Goal: Navigation & Orientation: Find specific page/section

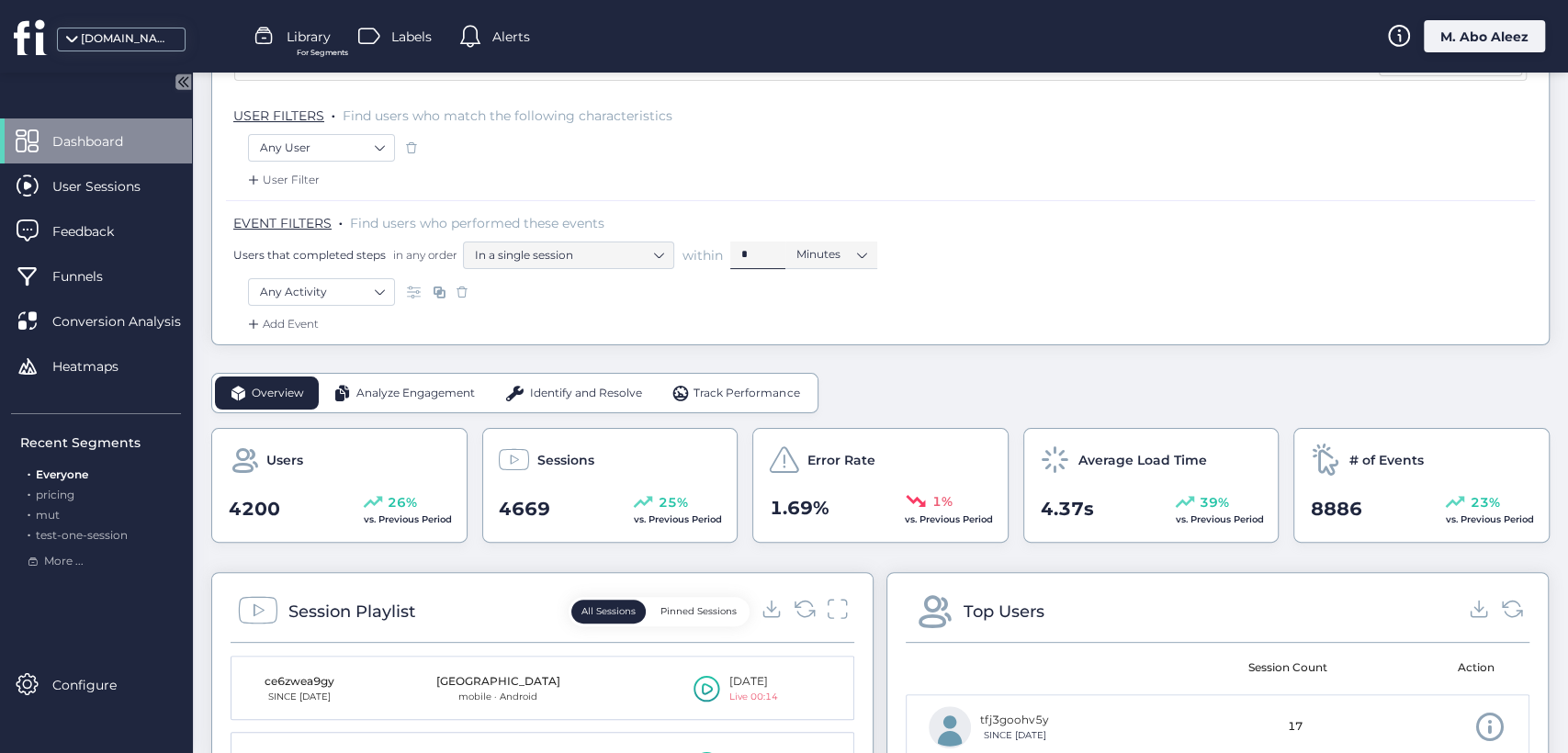
scroll to position [204, 0]
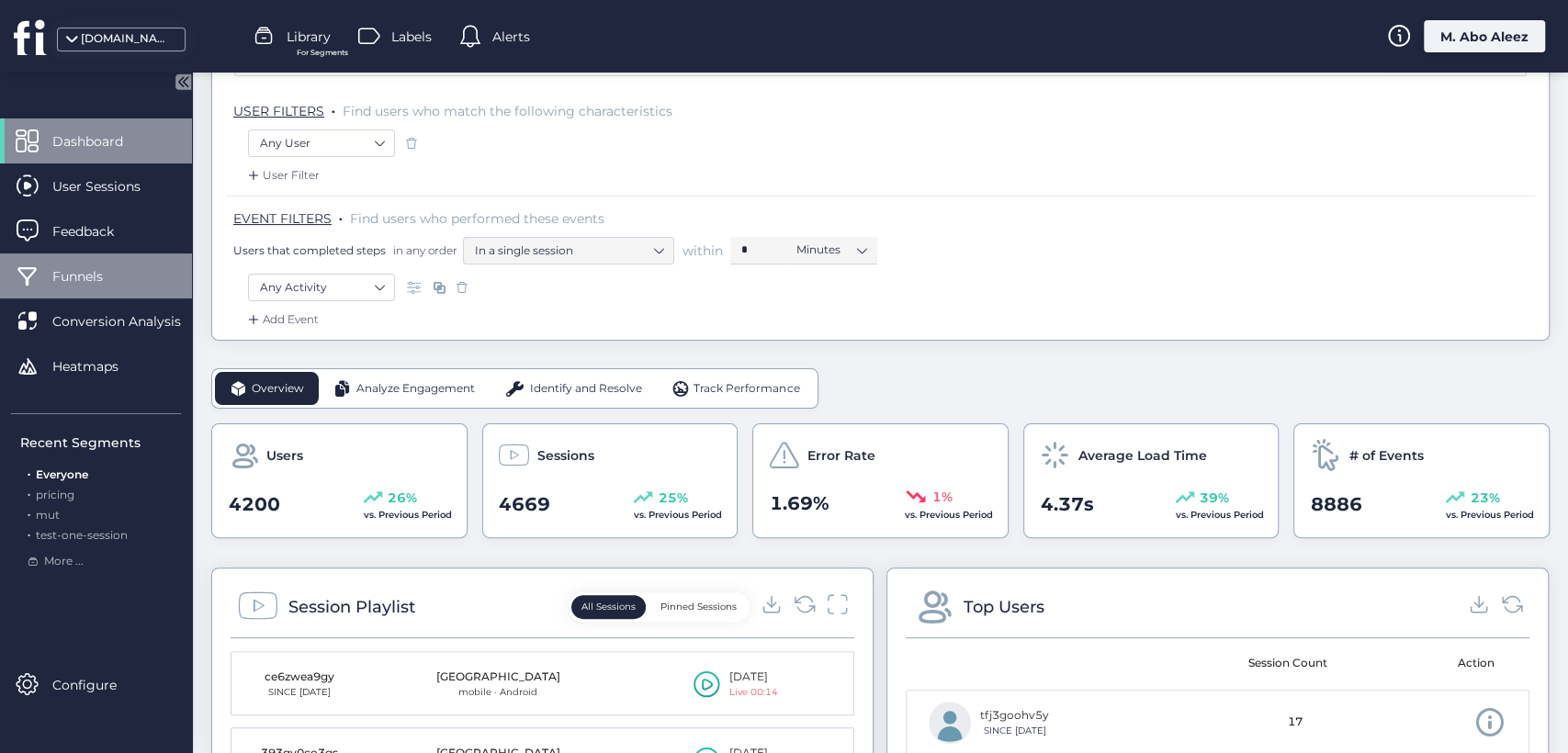
click at [82, 271] on span "Funnels" at bounding box center [91, 276] width 78 height 20
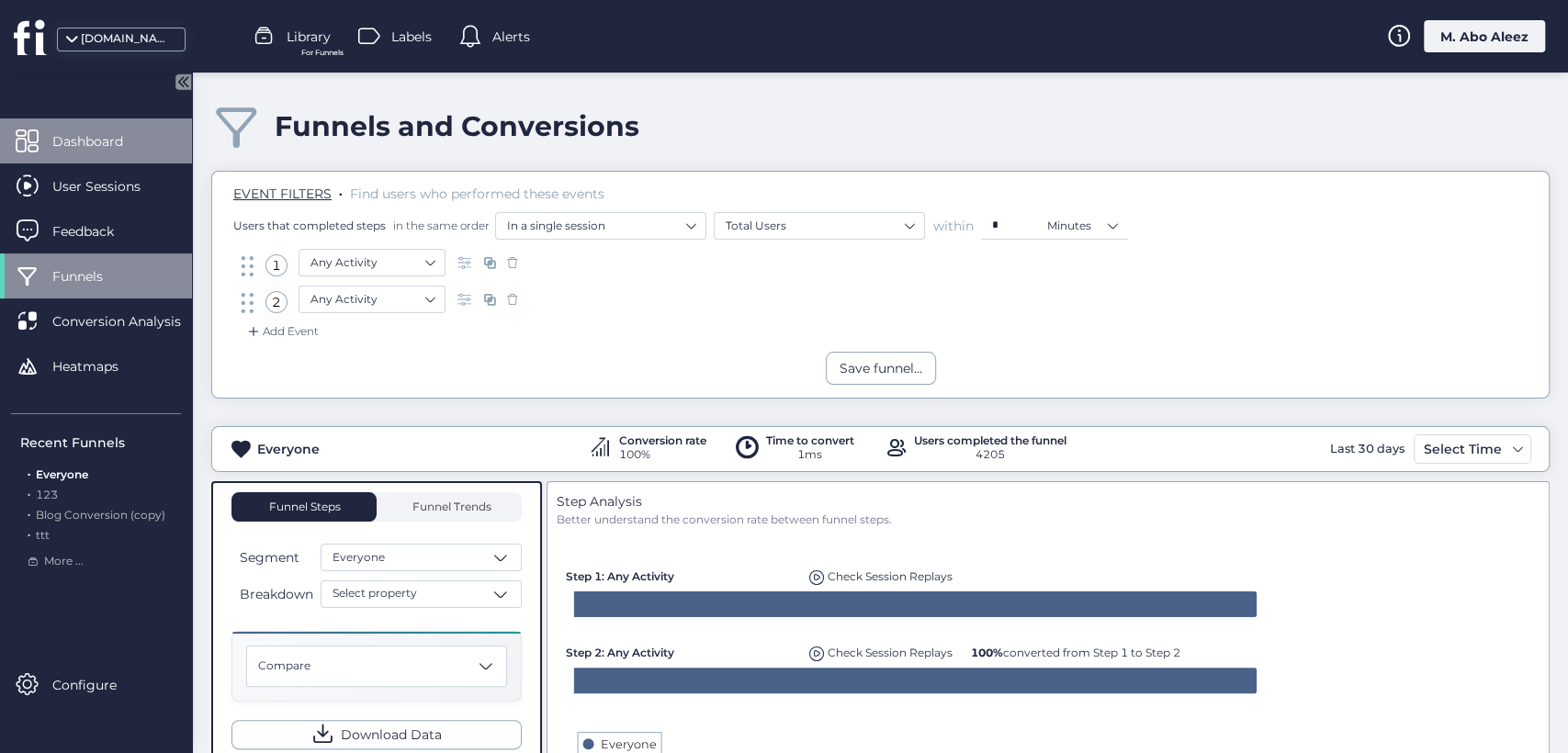
click at [92, 147] on span "Dashboard" at bounding box center [101, 141] width 98 height 20
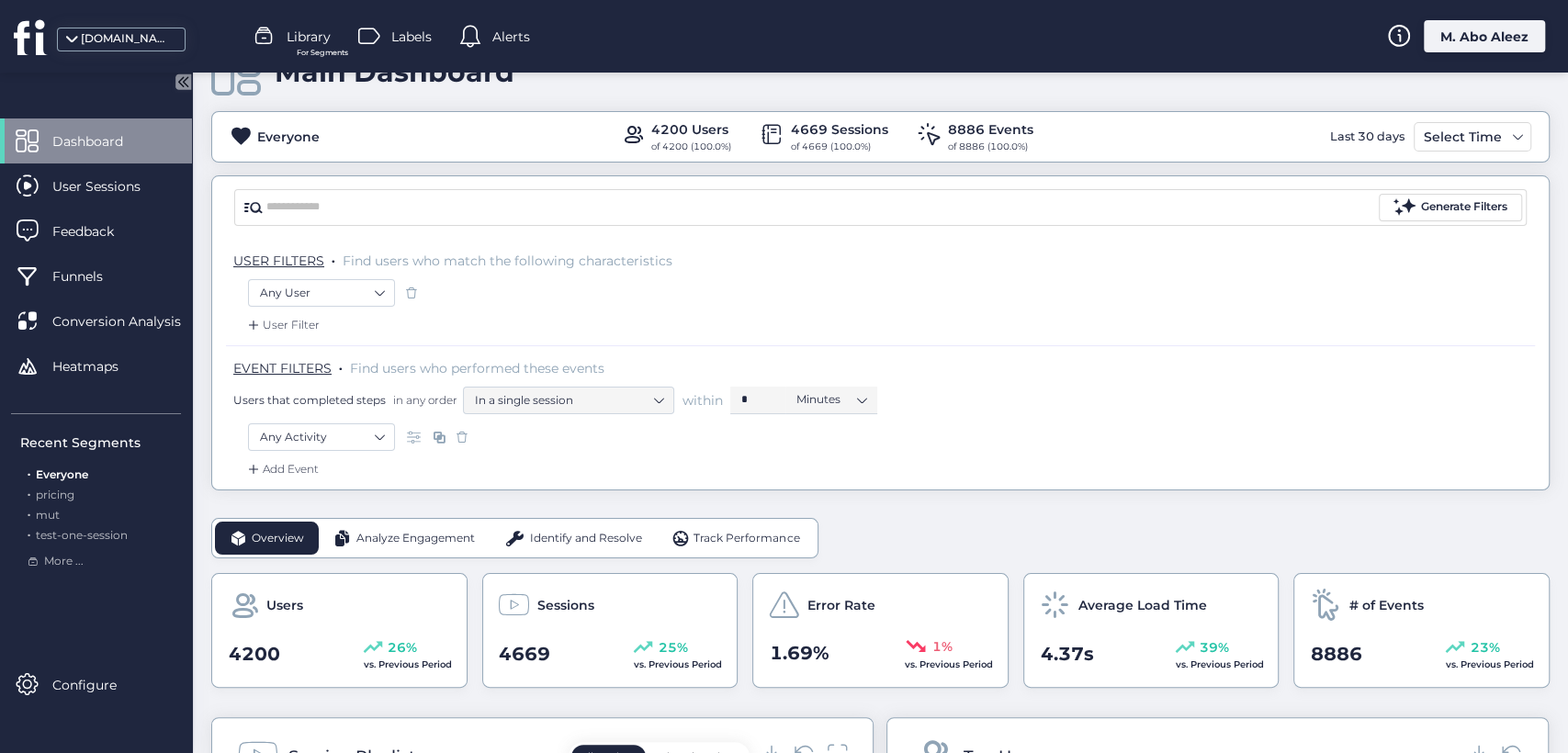
scroll to position [102, 0]
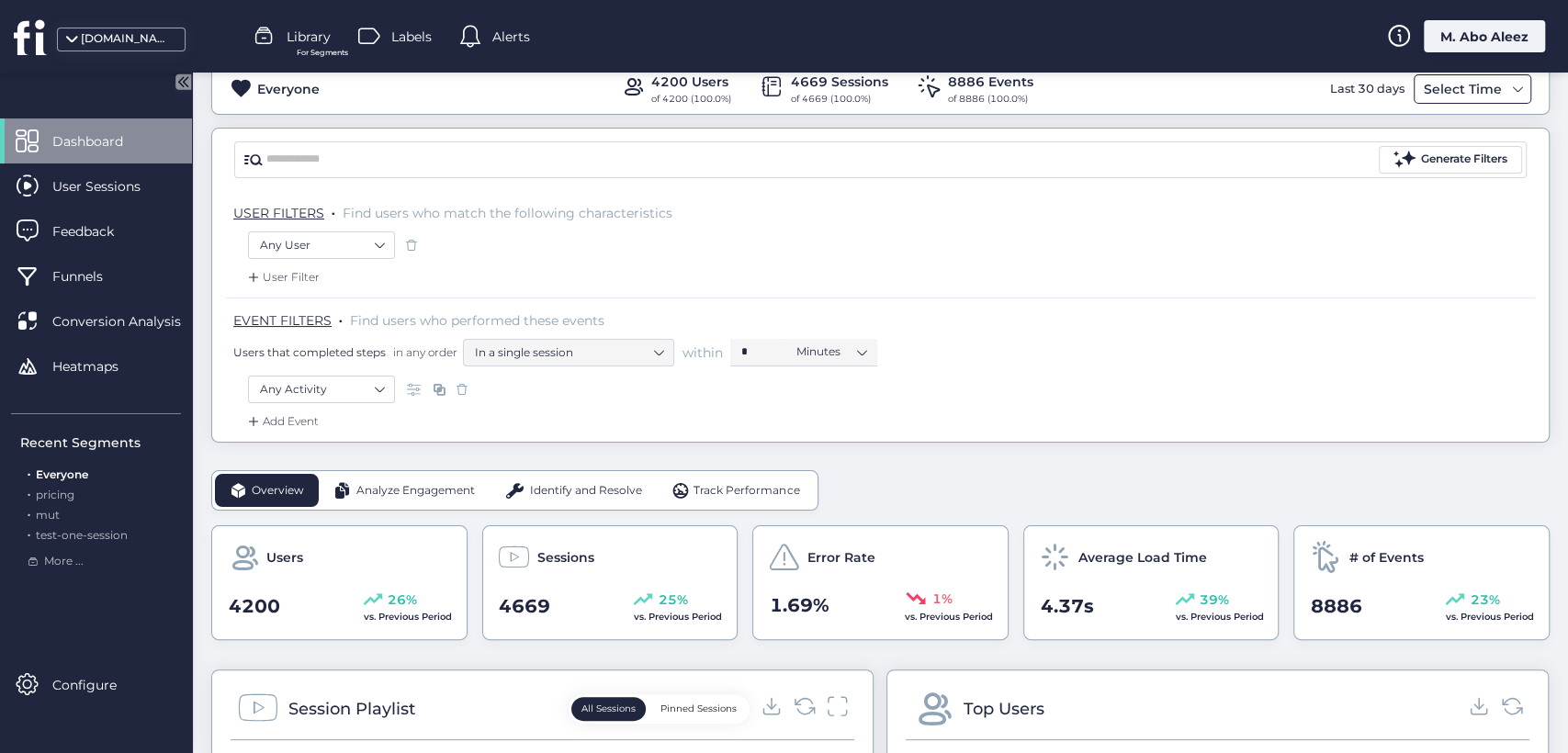
click at [1435, 90] on div "Select Time" at bounding box center [1463, 88] width 87 height 22
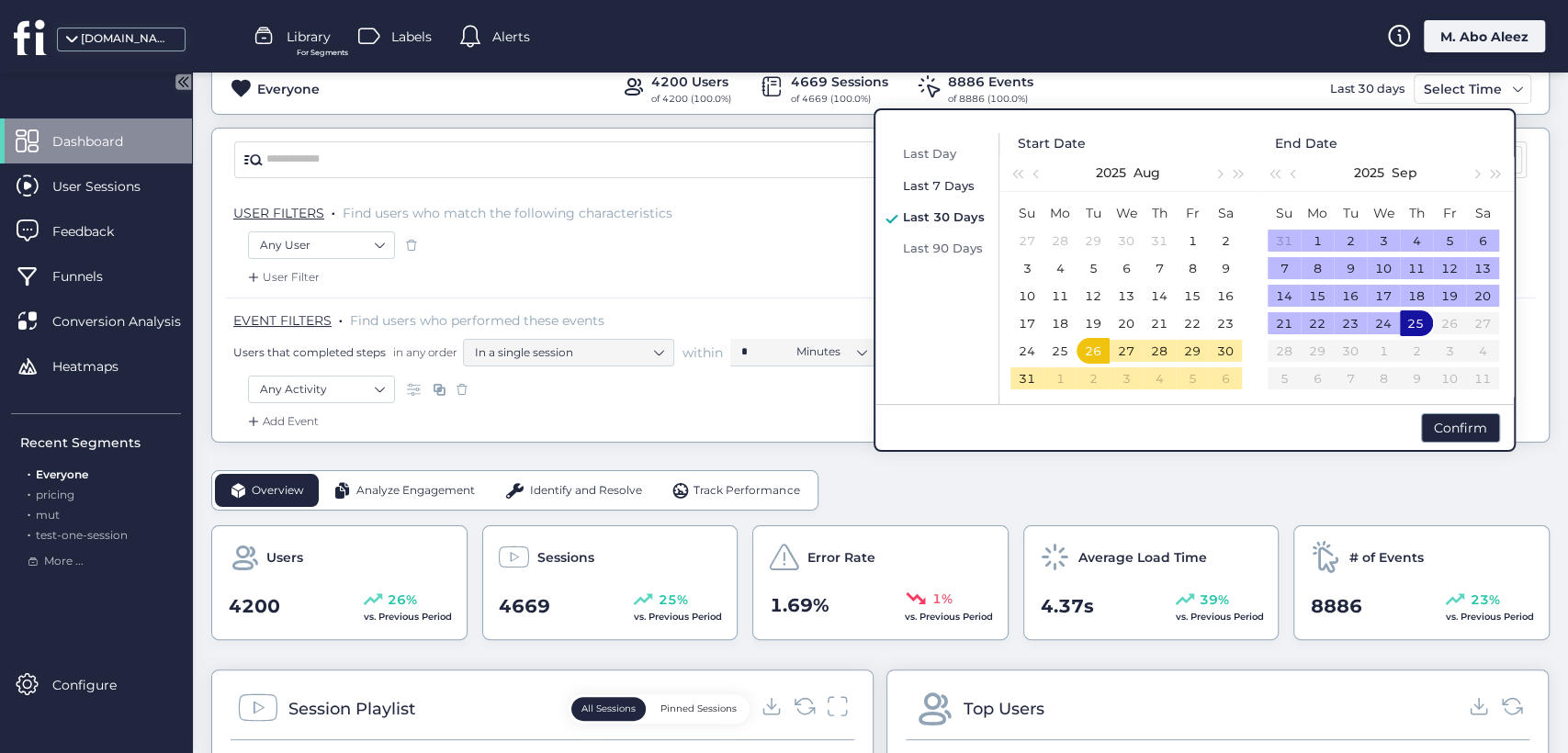
click at [952, 175] on div "Last 7 Days" at bounding box center [944, 186] width 91 height 22
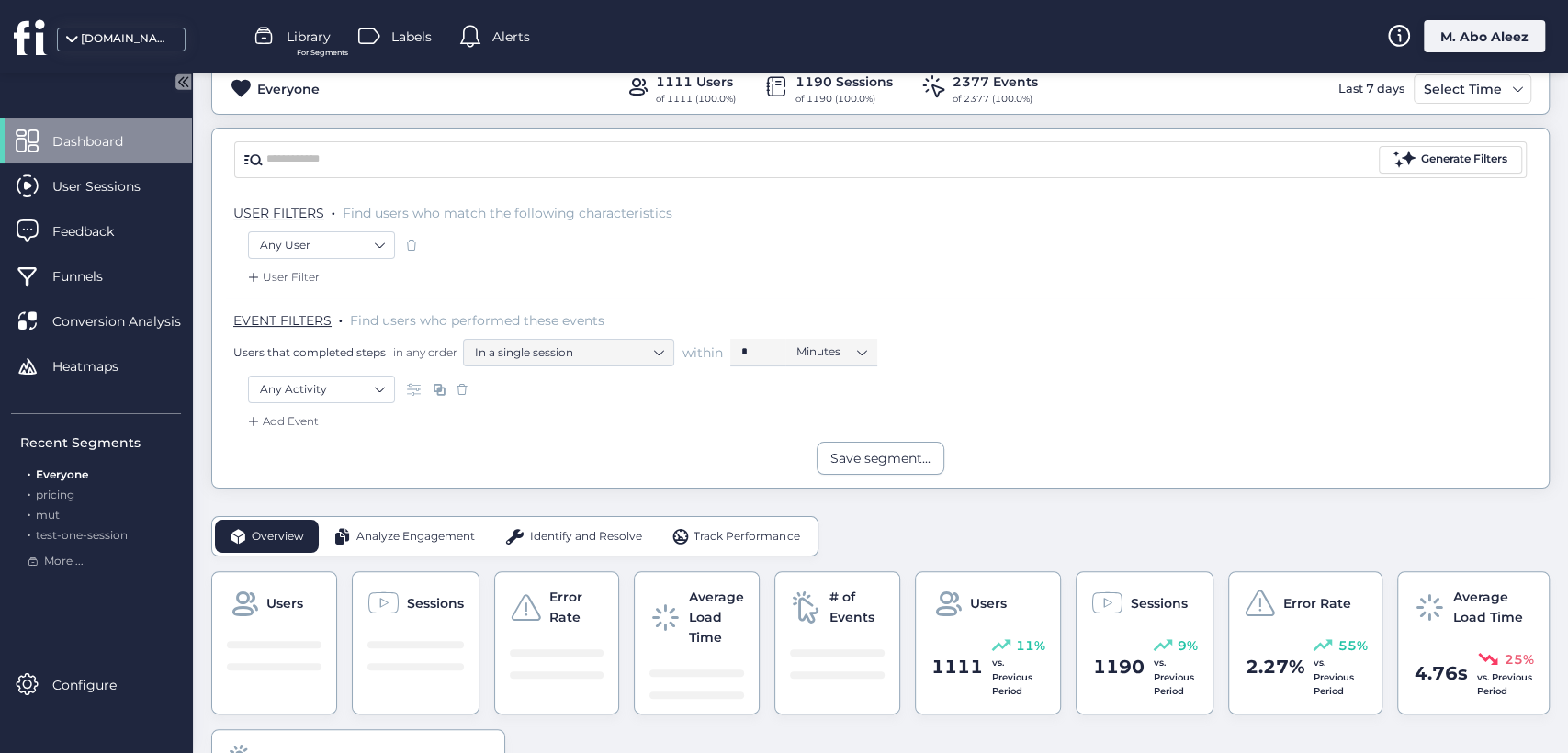
scroll to position [306, 0]
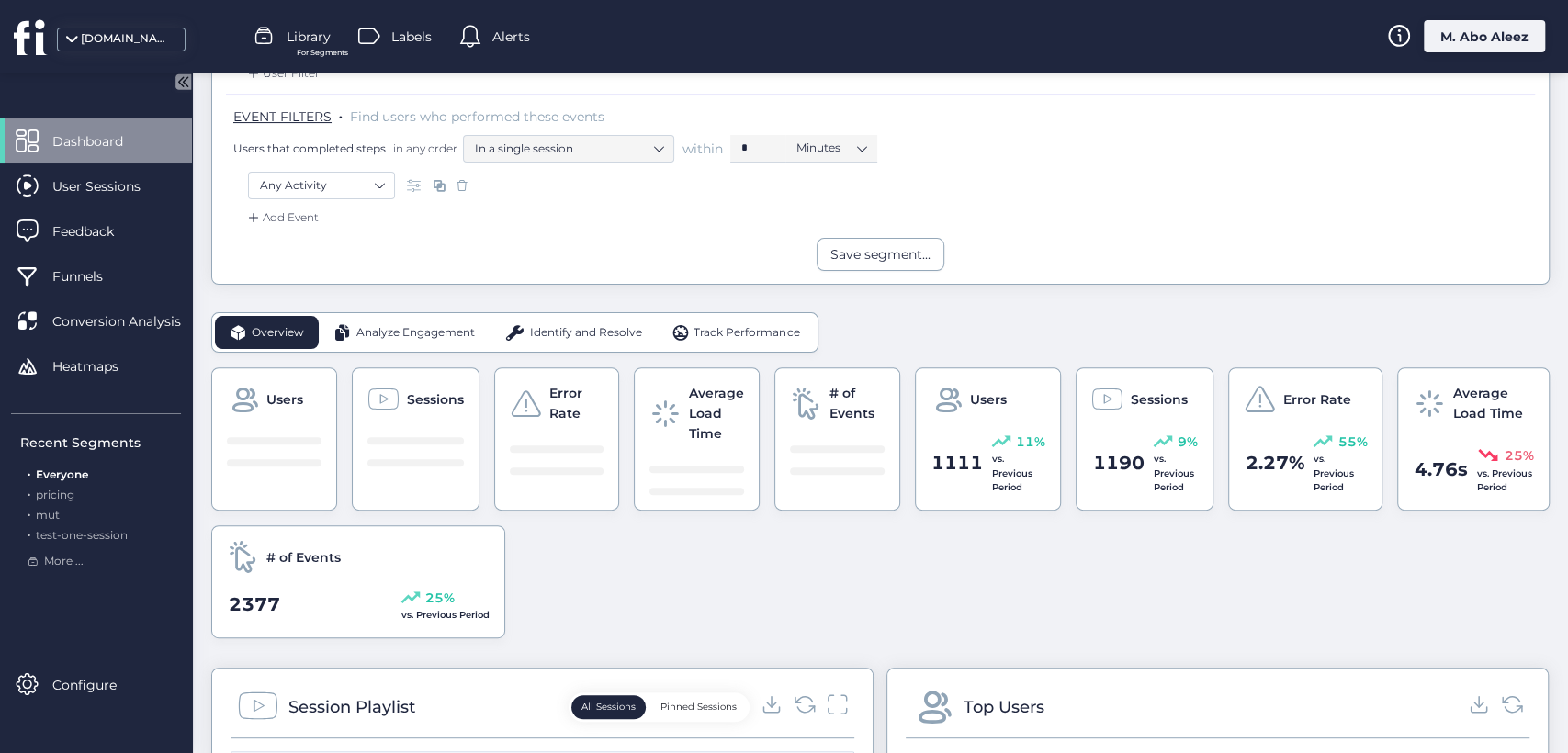
click at [577, 328] on span "Identify and Resolve" at bounding box center [586, 333] width 112 height 17
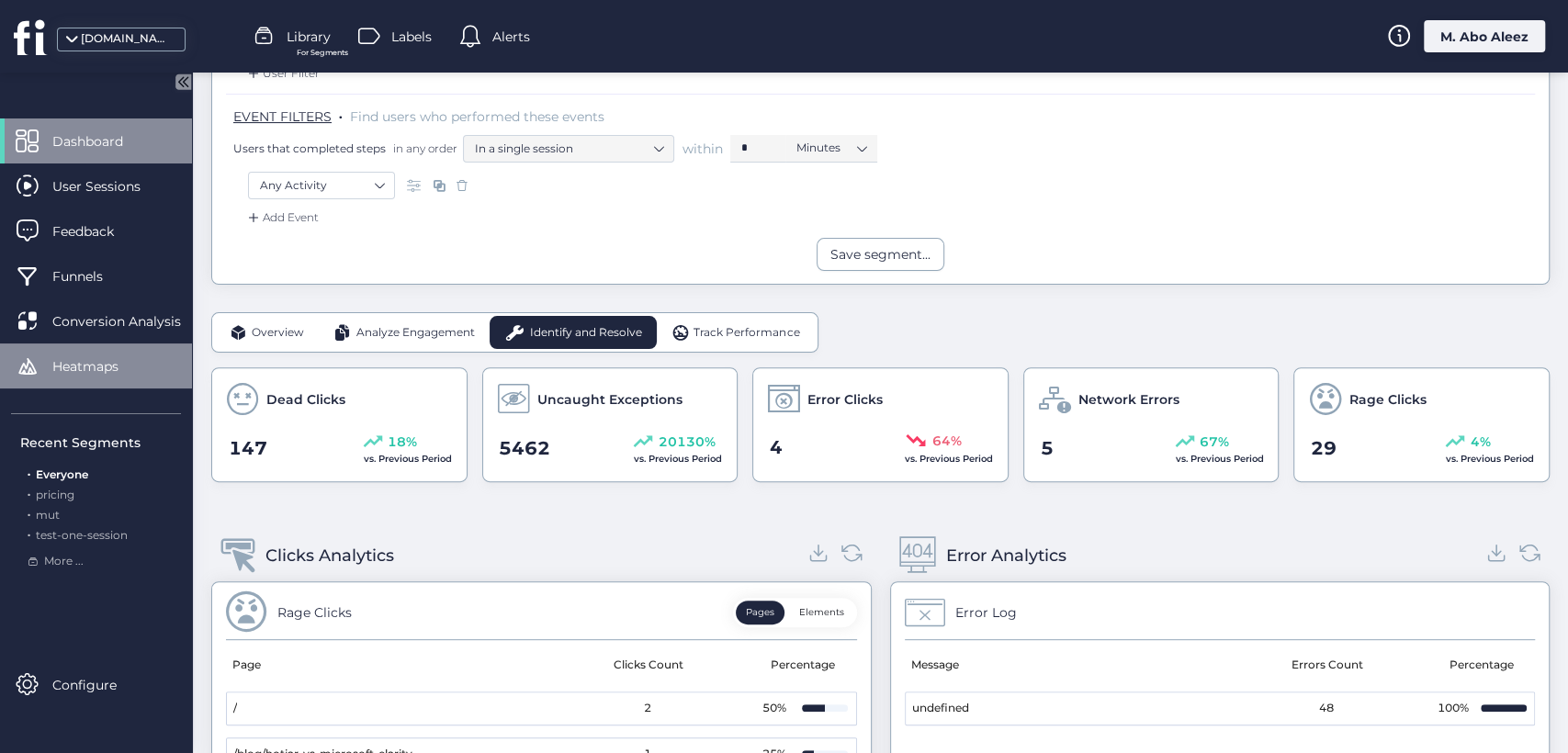
click at [97, 359] on span "Heatmaps" at bounding box center [99, 366] width 93 height 20
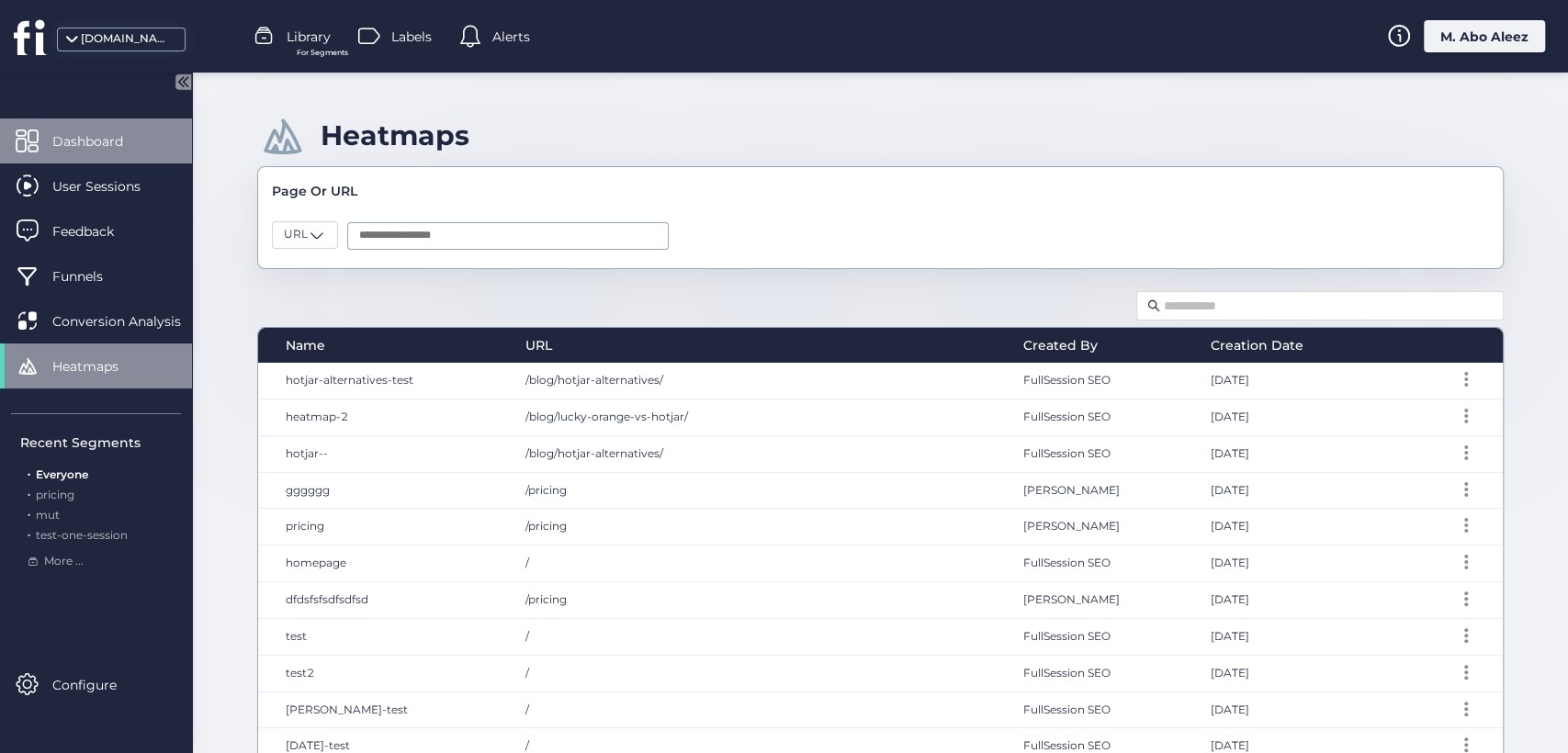
click at [111, 136] on span "Dashboard" at bounding box center [101, 141] width 98 height 20
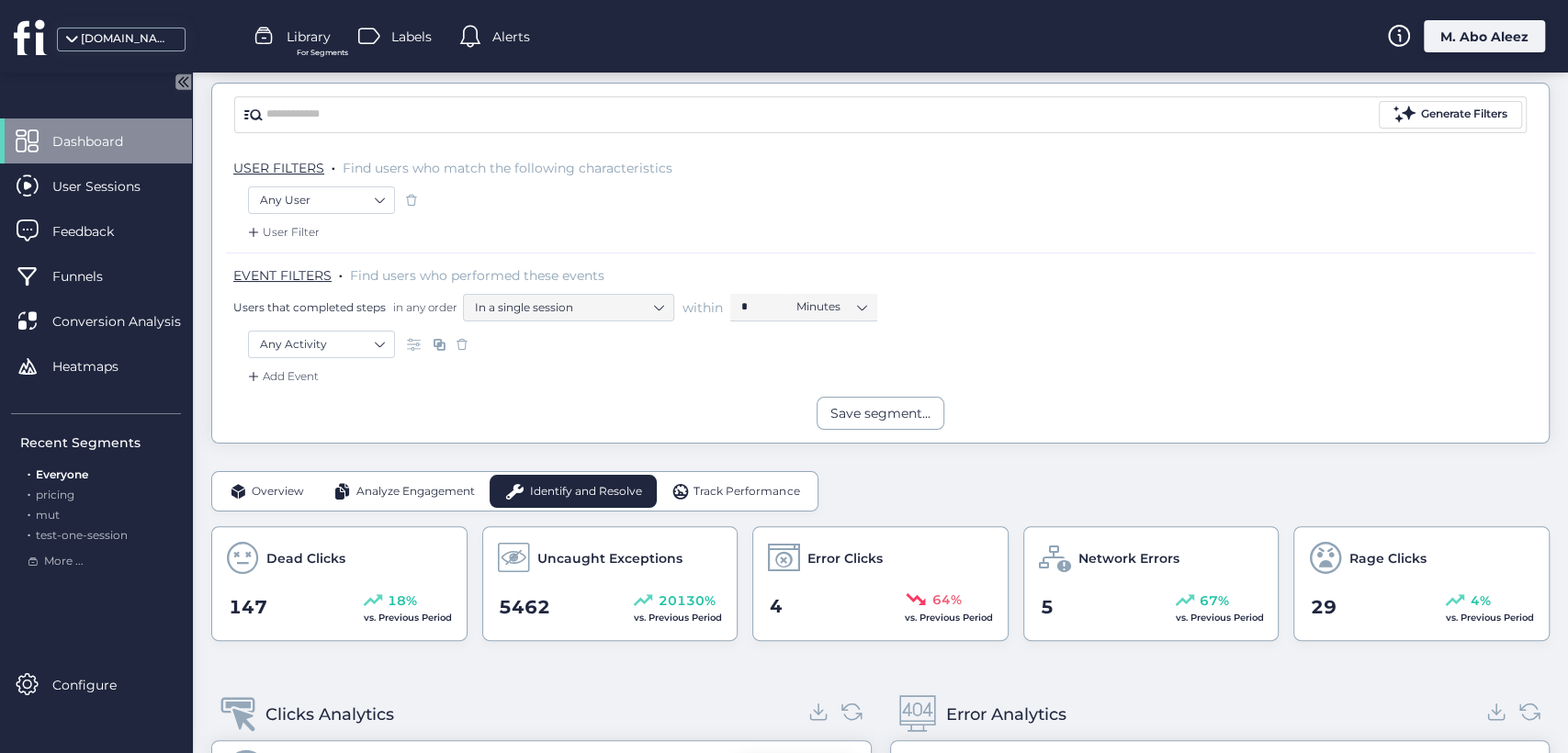
scroll to position [102, 0]
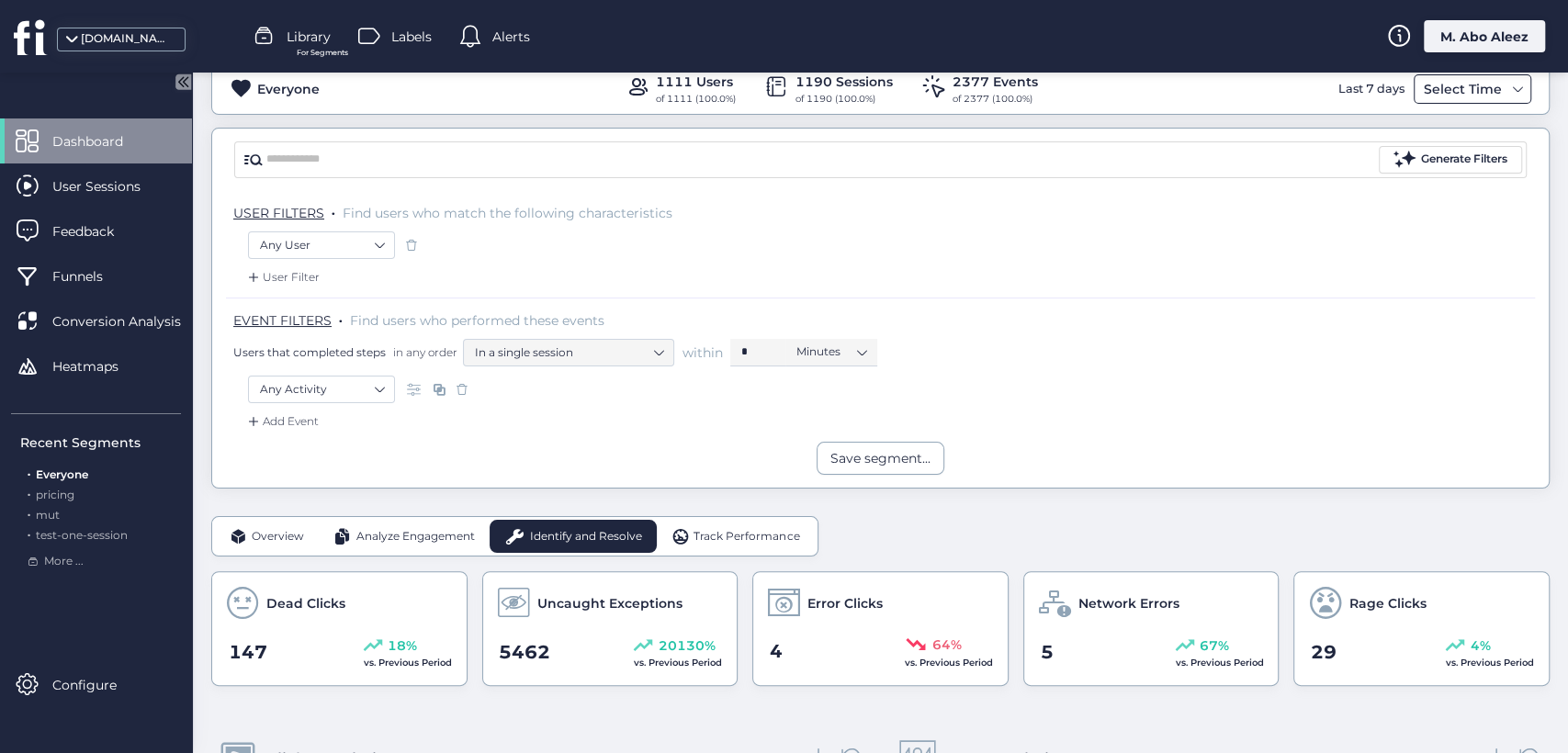
click at [1434, 101] on div "Select Time" at bounding box center [1472, 89] width 118 height 29
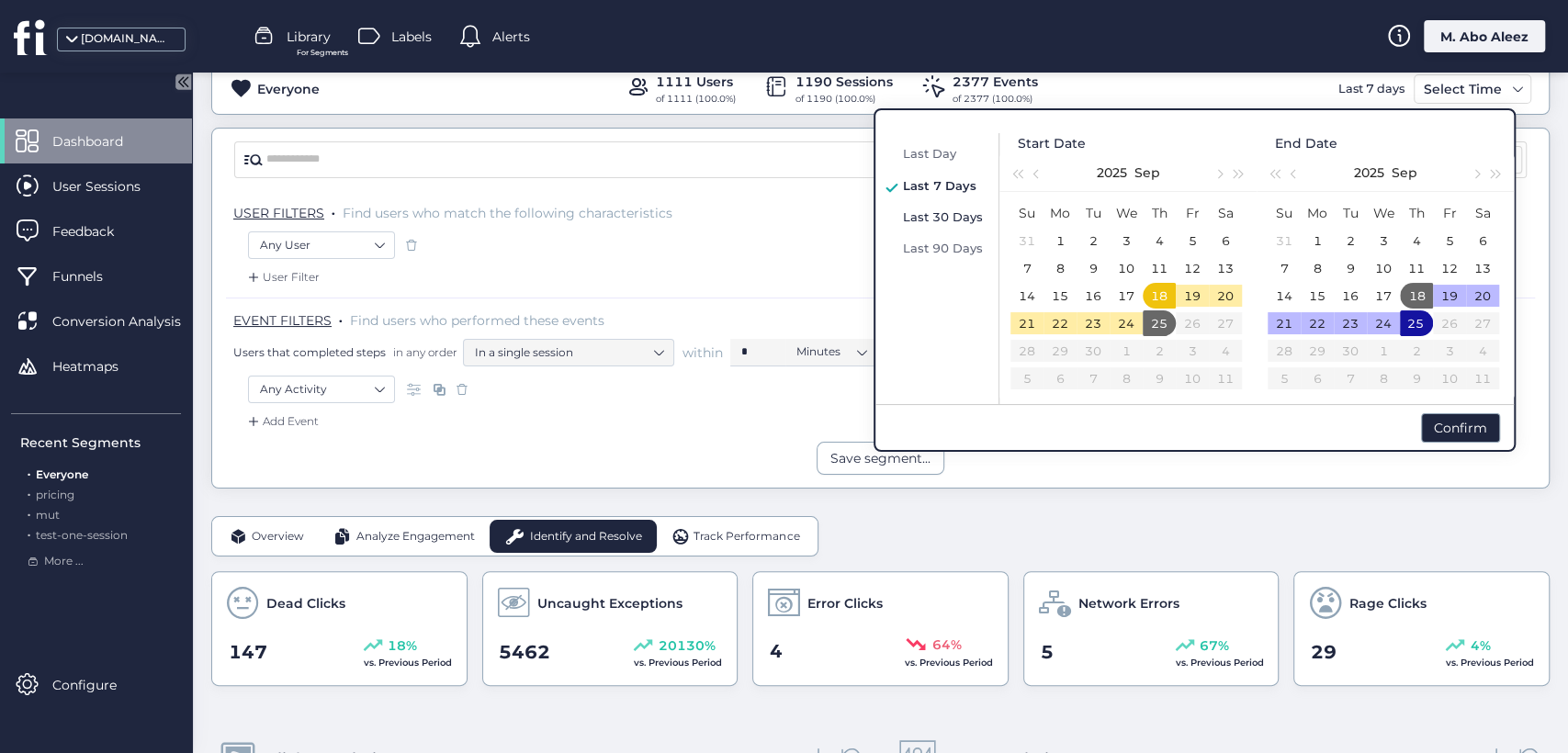
click at [911, 226] on div "Last 30 Days" at bounding box center [944, 217] width 91 height 22
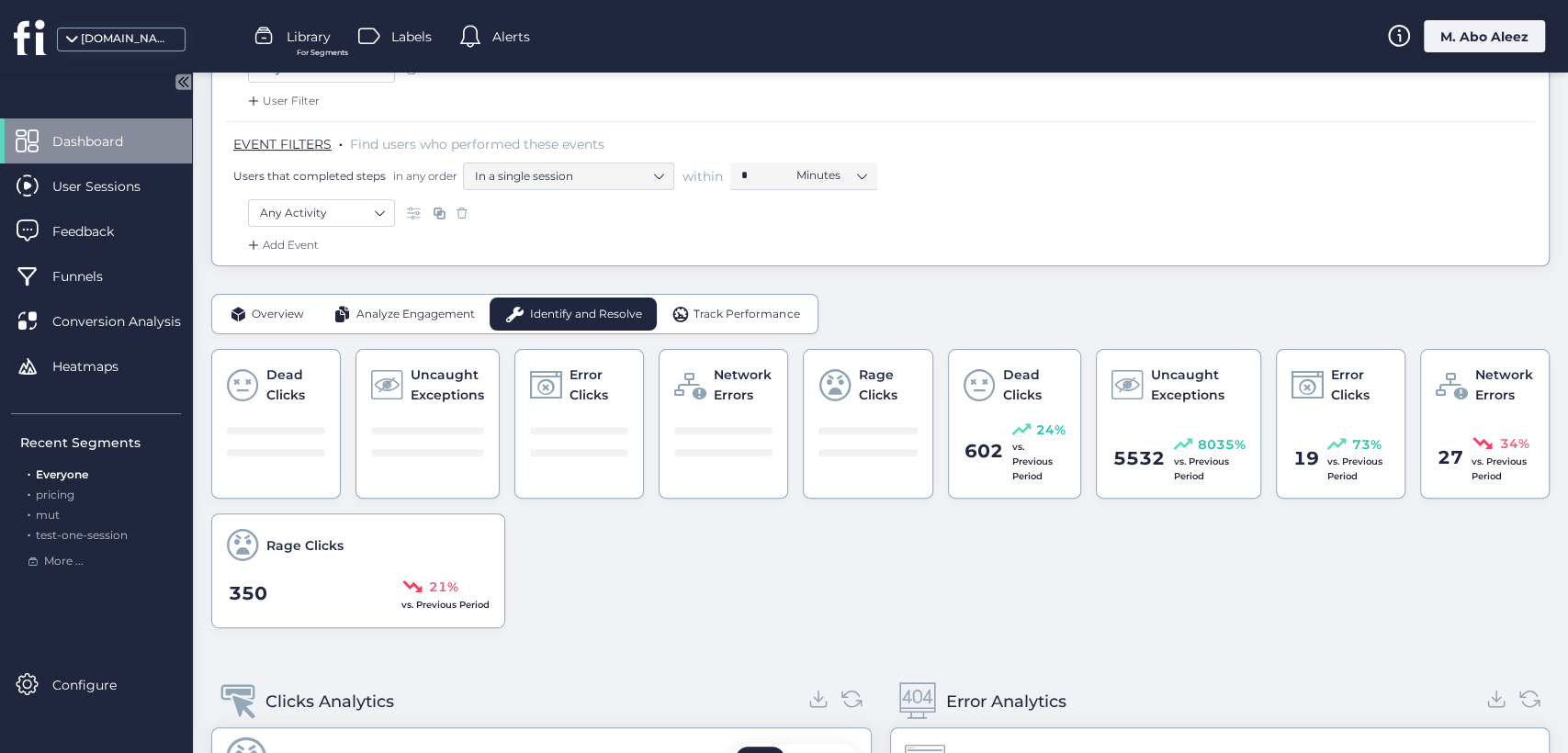
scroll to position [306, 0]
